Goal: Task Accomplishment & Management: Manage account settings

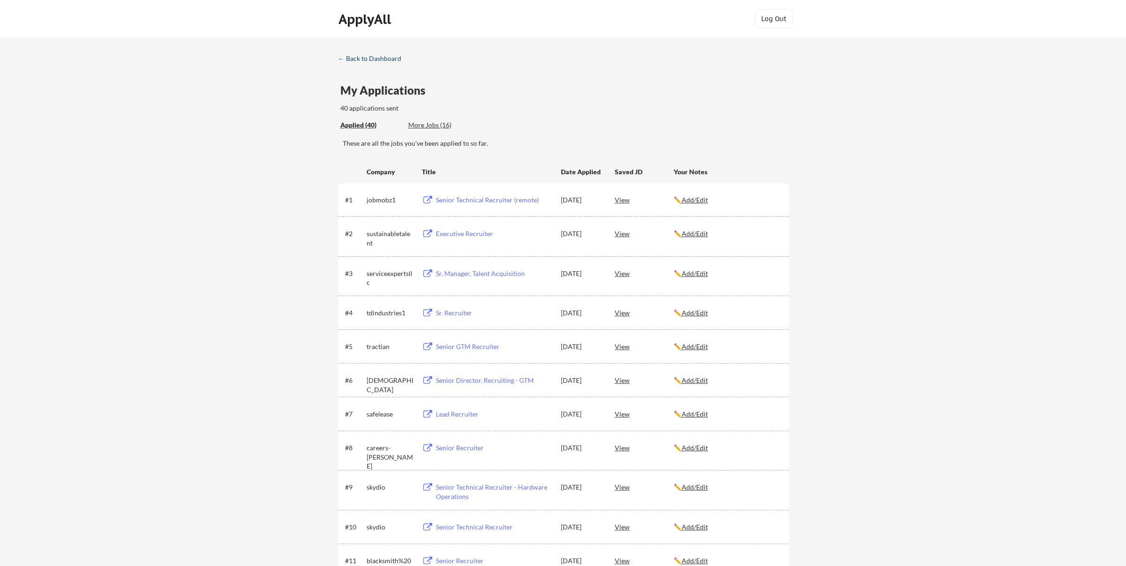
click at [367, 59] on div "← Back to Dashboard" at bounding box center [373, 58] width 70 height 7
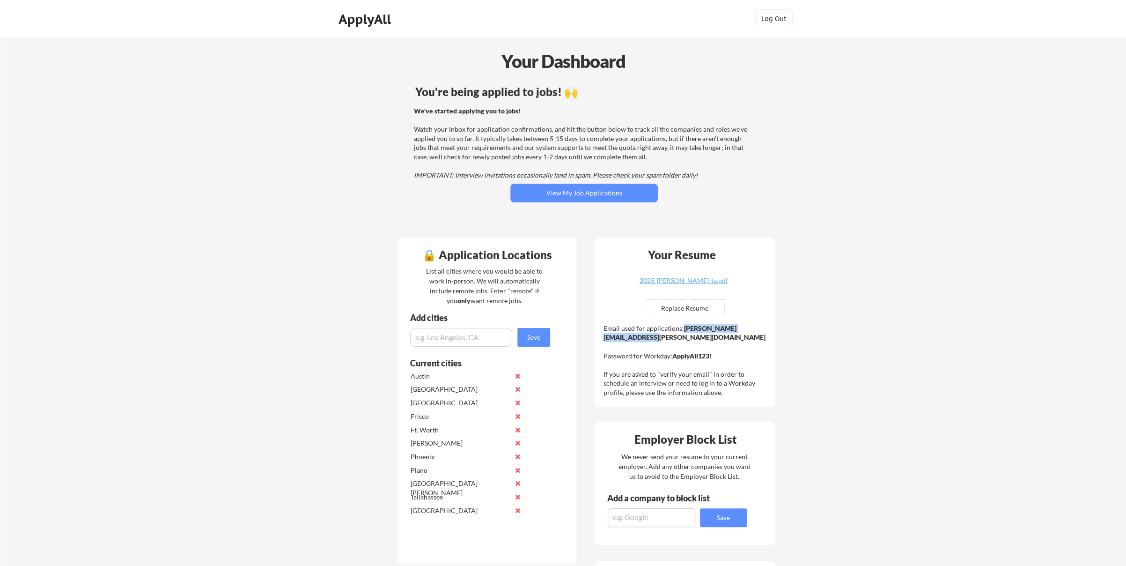
drag, startPoint x: 692, startPoint y: 338, endPoint x: 604, endPoint y: 336, distance: 88.0
click at [604, 336] on strong "jonathan.miller@mailflux.com" at bounding box center [684, 332] width 162 height 17
copy strong "jonathan.miller@mailflux.com"
click at [709, 363] on div "Email used for applications: jonathan.miller@mailflux.com Password for Workday:…" at bounding box center [686, 359] width 165 height 73
drag, startPoint x: 714, startPoint y: 354, endPoint x: 671, endPoint y: 354, distance: 43.1
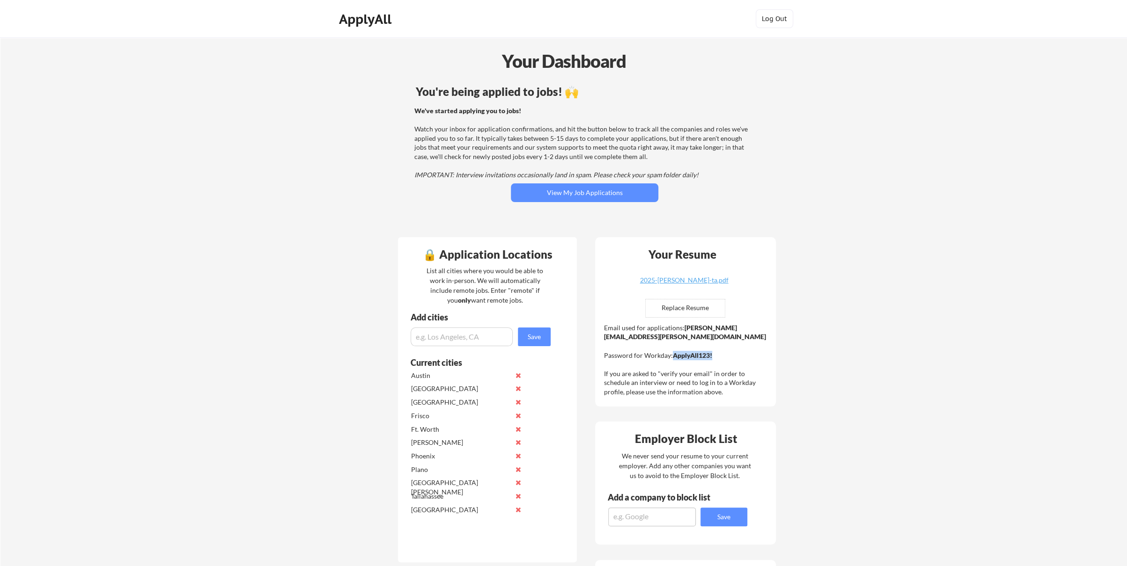
click at [671, 354] on div "Email used for applications: jonathan.miller@mailflux.com Password for Workday:…" at bounding box center [686, 359] width 165 height 73
copy div "ApplyAll123!"
click at [698, 337] on div "Email used for applications: jonathan.miller@mailflux.com Password for Workday:…" at bounding box center [686, 359] width 165 height 73
drag, startPoint x: 684, startPoint y: 337, endPoint x: 602, endPoint y: 337, distance: 81.9
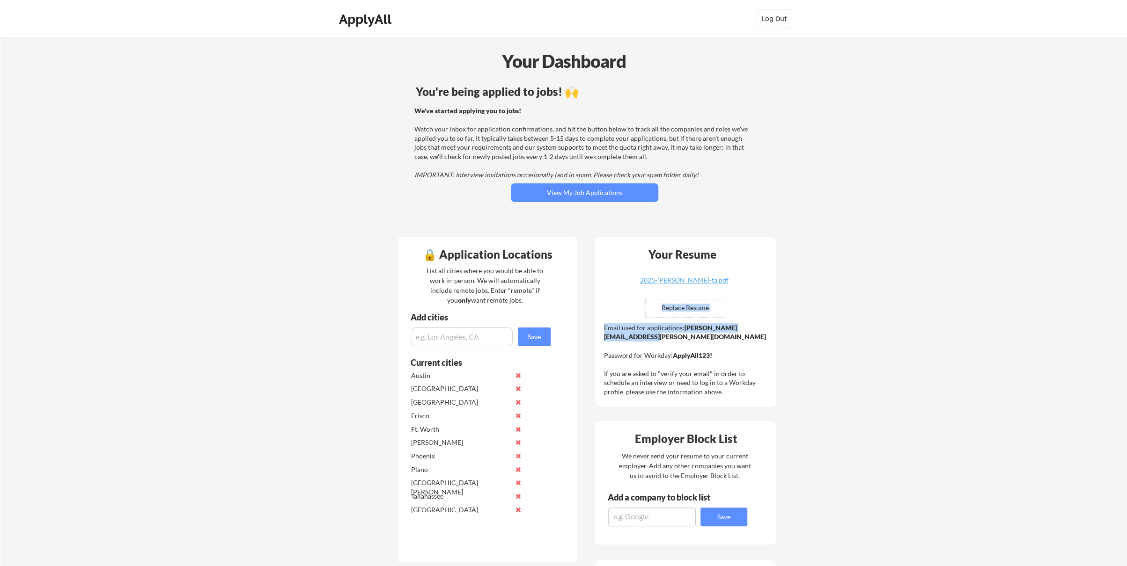
click at [602, 337] on div "Your Resume 2025-jonathan-miller-ta.pdf Replace Resume ✅ Replaced! Email used f…" at bounding box center [685, 321] width 181 height 169
click at [706, 342] on div "Email used for applications: jonathan.miller@mailflux.com Password for Workday:…" at bounding box center [686, 359] width 165 height 73
drag, startPoint x: 696, startPoint y: 337, endPoint x: 604, endPoint y: 338, distance: 91.8
click at [604, 338] on div "Email used for applications: jonathan.miller@mailflux.com Password for Workday:…" at bounding box center [686, 359] width 165 height 73
copy strong "jonathan.miller@mailflux.com"
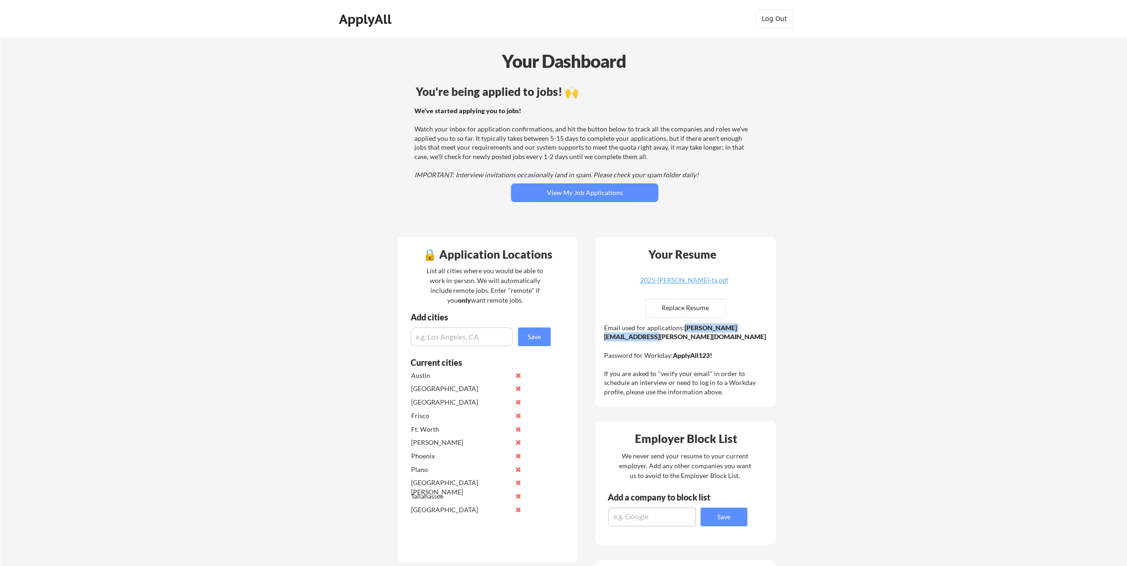
copy strong "jonathan.miller@mailflux.com"
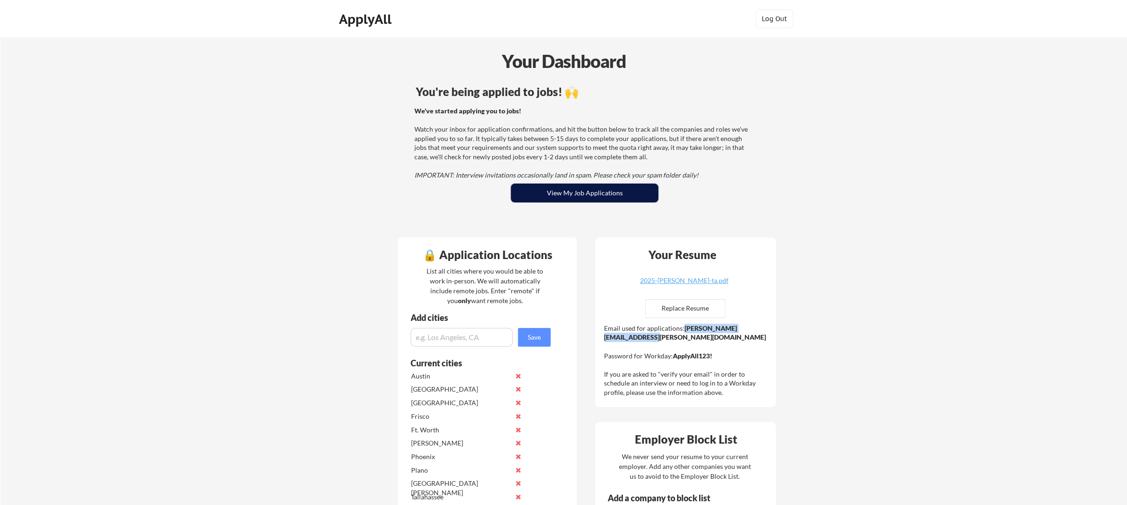
click at [574, 195] on button "View My Job Applications" at bounding box center [584, 193] width 147 height 19
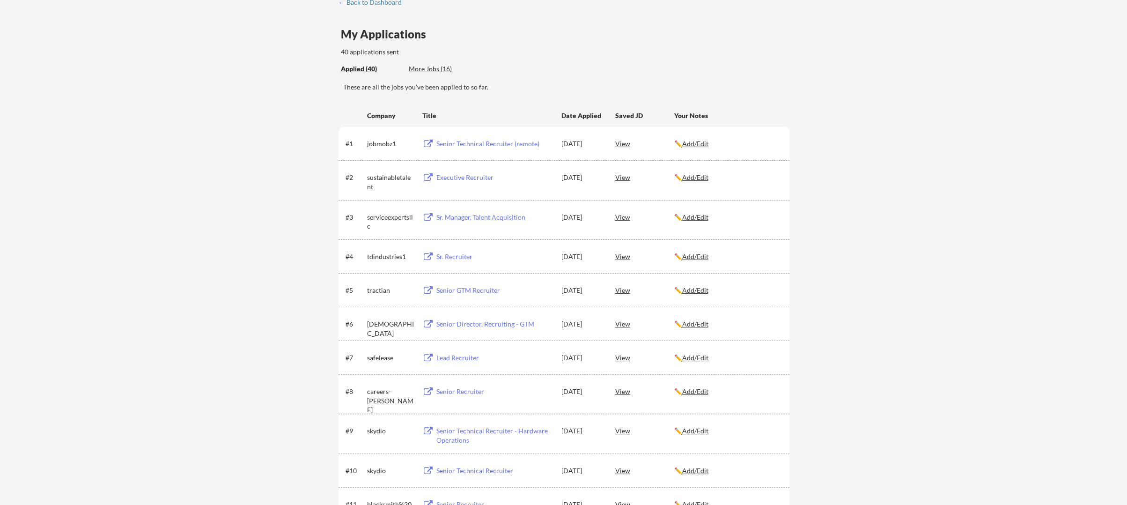
scroll to position [47, 0]
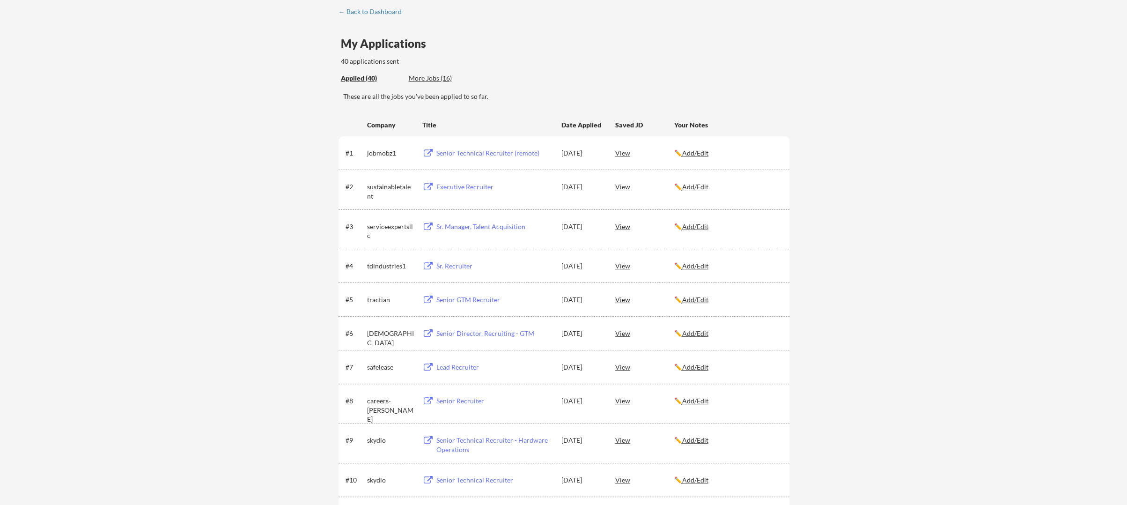
click at [425, 83] on div "Applied (40) More Jobs (16)" at bounding box center [409, 78] width 137 height 19
click at [424, 78] on div "More Jobs (16)" at bounding box center [443, 77] width 69 height 9
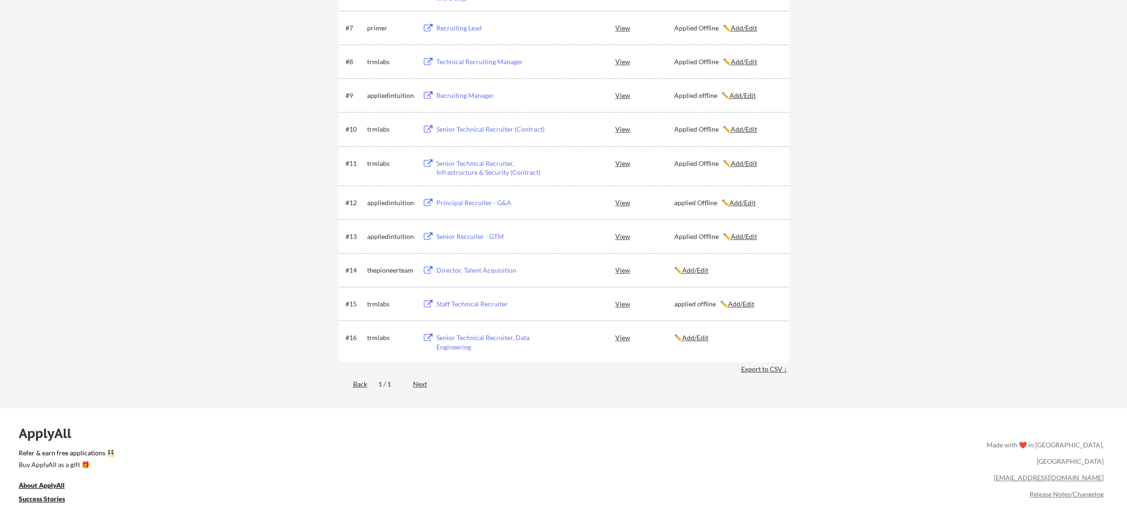
scroll to position [375, 0]
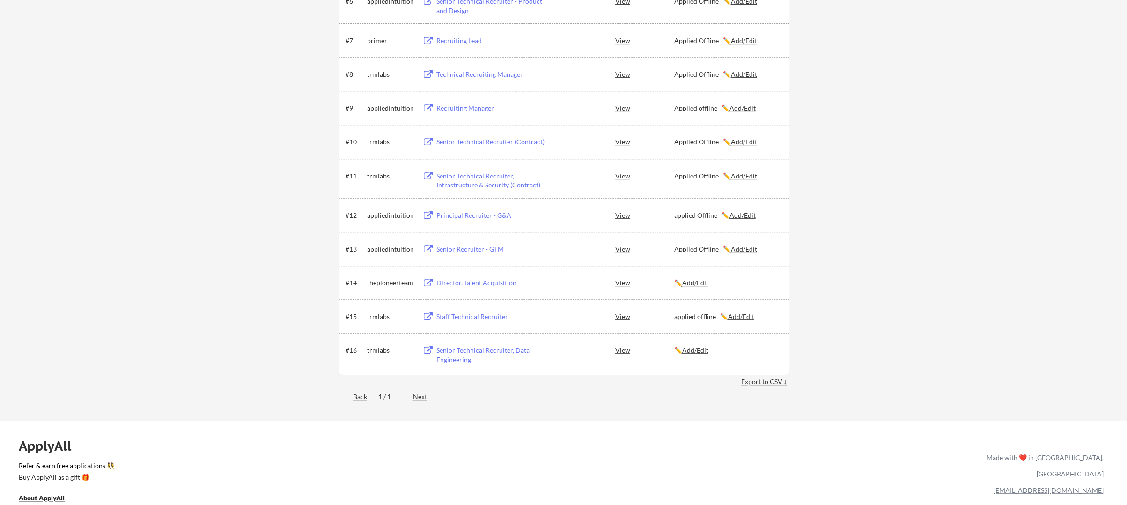
click at [471, 350] on div "Senior Technical Recruiter, Data Engineering" at bounding box center [494, 354] width 116 height 18
click at [703, 351] on u "Add/Edit" at bounding box center [695, 350] width 26 height 8
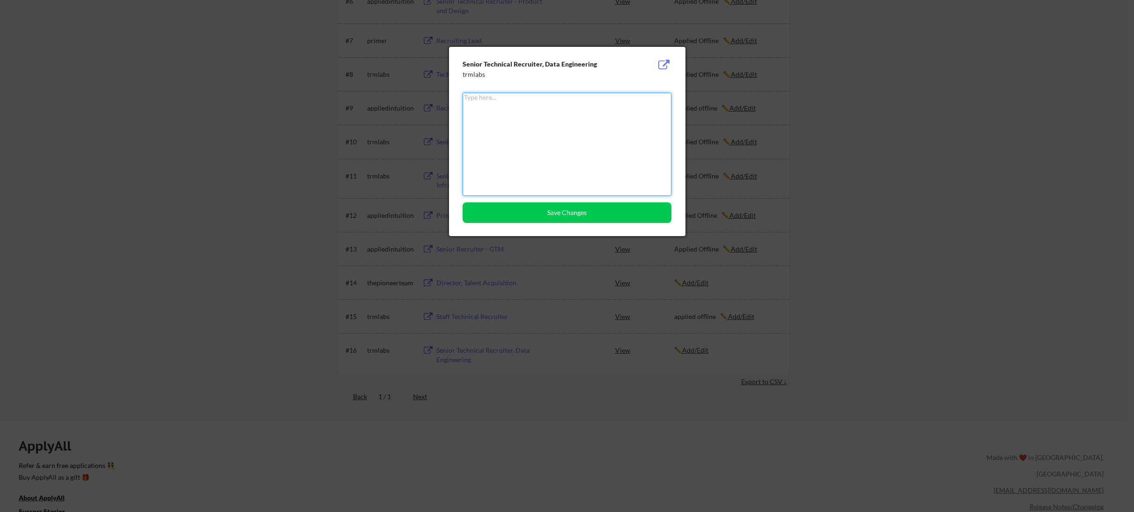
click at [526, 140] on textarea at bounding box center [567, 144] width 209 height 103
type textarea "Applied Offline"
click at [574, 214] on button "Save Changes" at bounding box center [567, 212] width 209 height 21
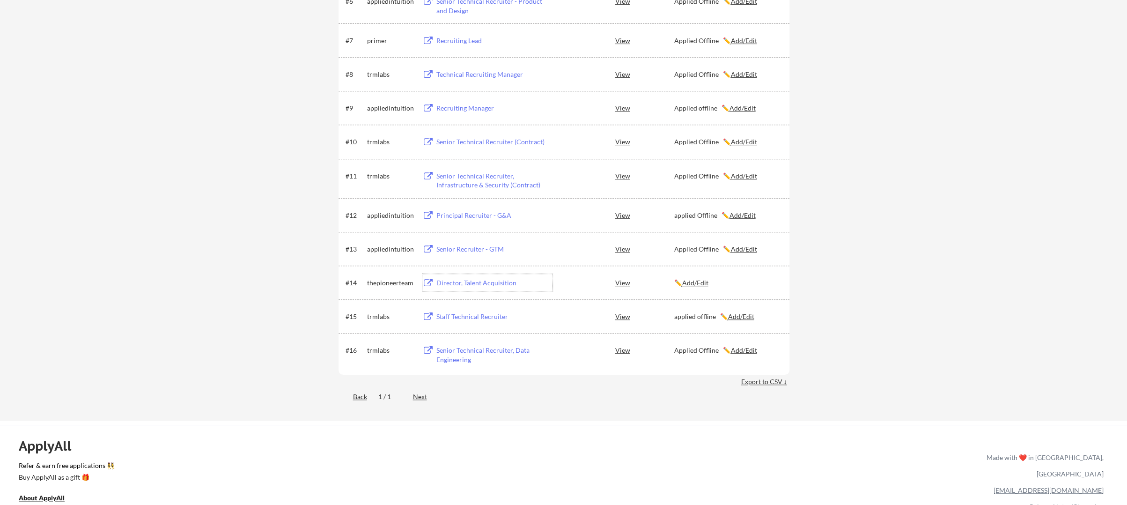
click at [473, 281] on div "Director, Talent Acquisition" at bounding box center [494, 282] width 116 height 9
click at [697, 280] on u "Add/Edit" at bounding box center [695, 283] width 26 height 8
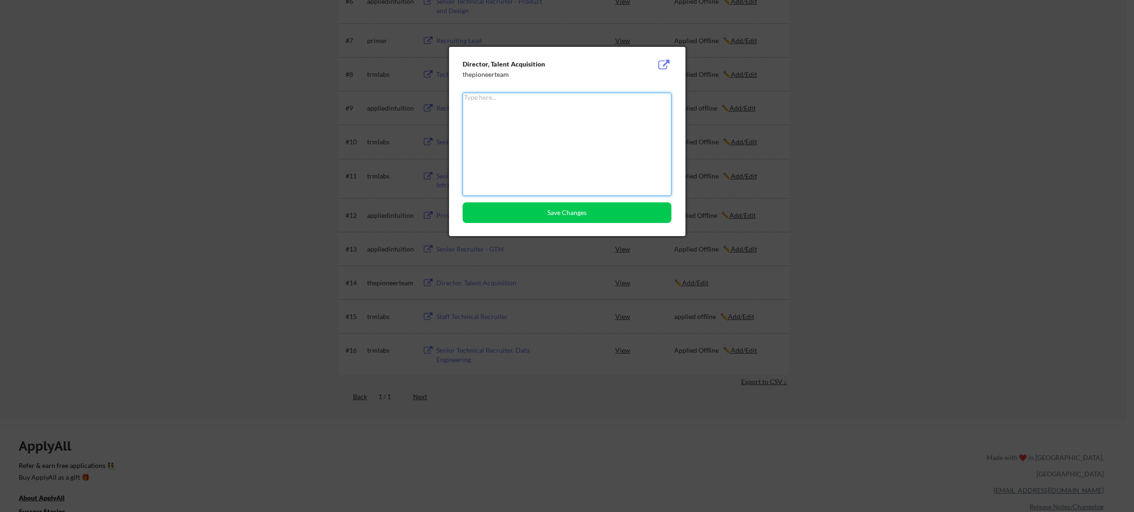
click at [532, 128] on textarea at bounding box center [567, 144] width 209 height 103
type textarea "applied offline"
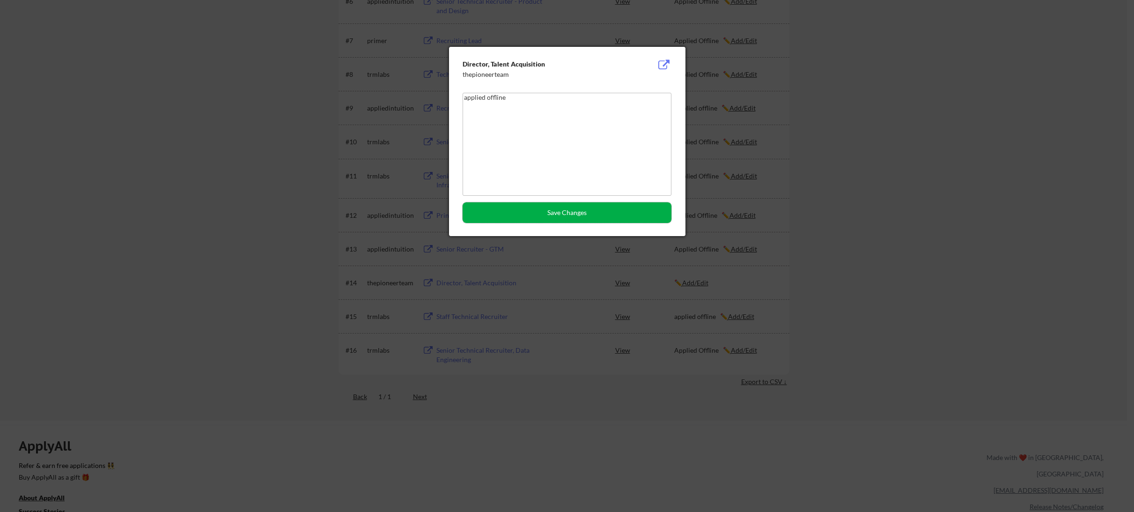
click at [568, 214] on button "Save Changes" at bounding box center [567, 212] width 209 height 21
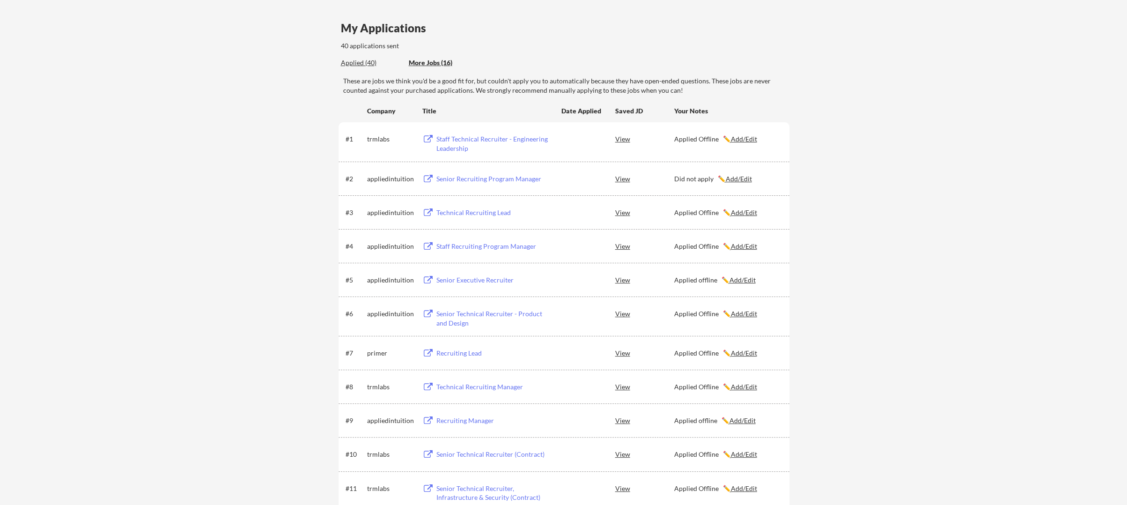
scroll to position [0, 0]
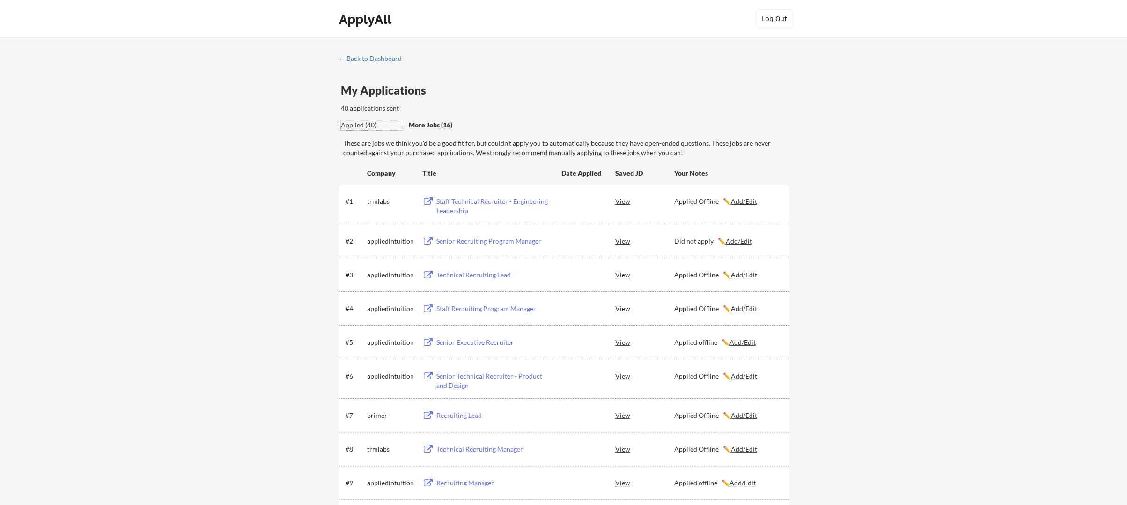
click at [356, 126] on div "Applied (40)" at bounding box center [371, 124] width 61 height 9
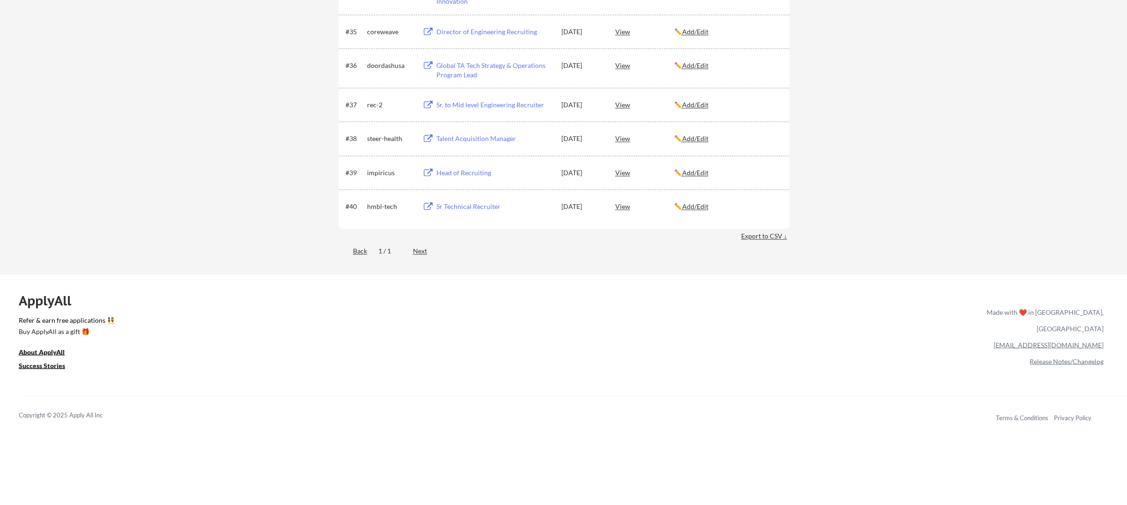
scroll to position [1404, 0]
